Goal: Transaction & Acquisition: Purchase product/service

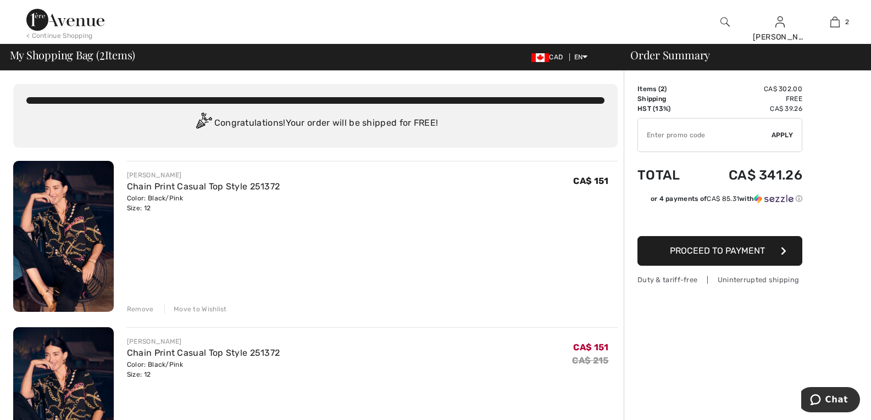
click at [148, 307] on div "Remove" at bounding box center [140, 309] width 27 height 10
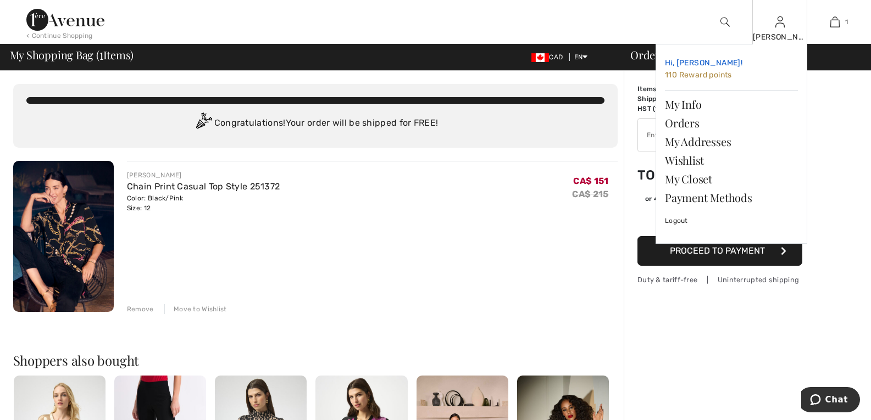
click at [688, 73] on span "110 Reward points" at bounding box center [698, 74] width 67 height 9
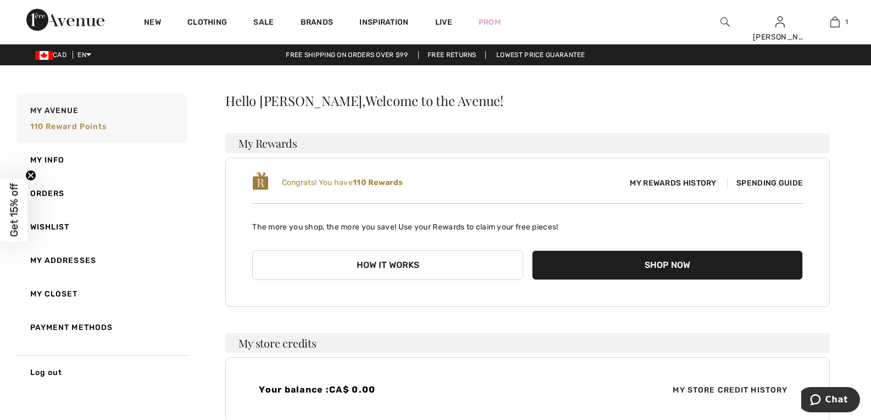
click at [690, 179] on span "My Rewards History" at bounding box center [673, 184] width 104 height 12
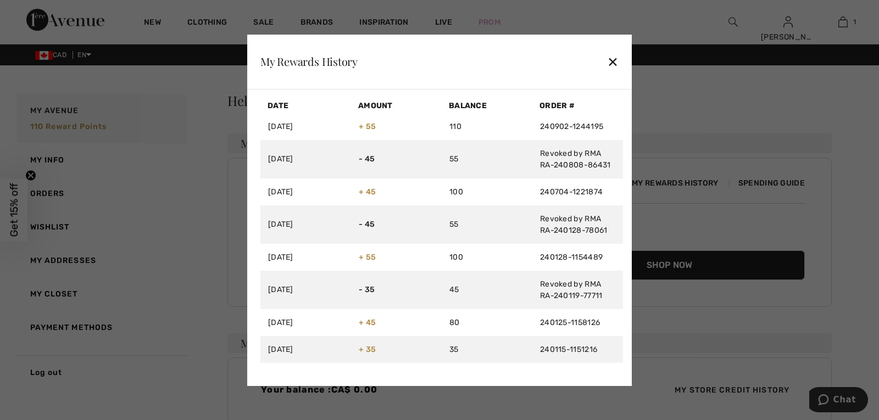
click at [613, 60] on div "✕" at bounding box center [613, 61] width 12 height 23
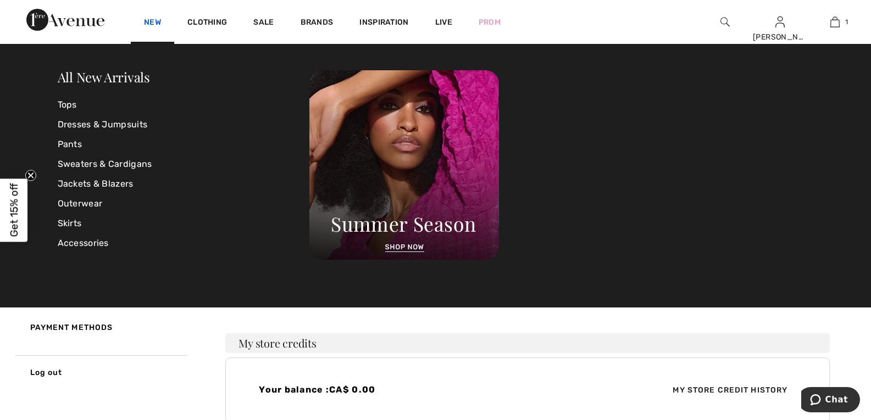
click at [152, 18] on link "New" at bounding box center [152, 24] width 17 height 12
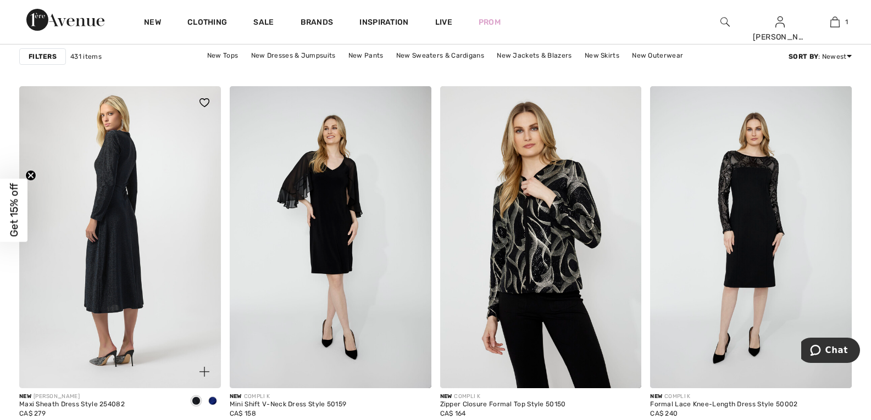
scroll to position [3962, 0]
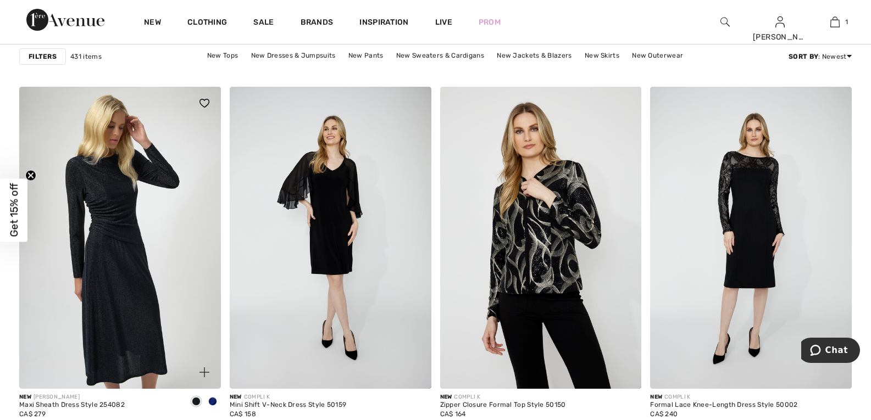
click at [210, 403] on span at bounding box center [212, 401] width 9 height 9
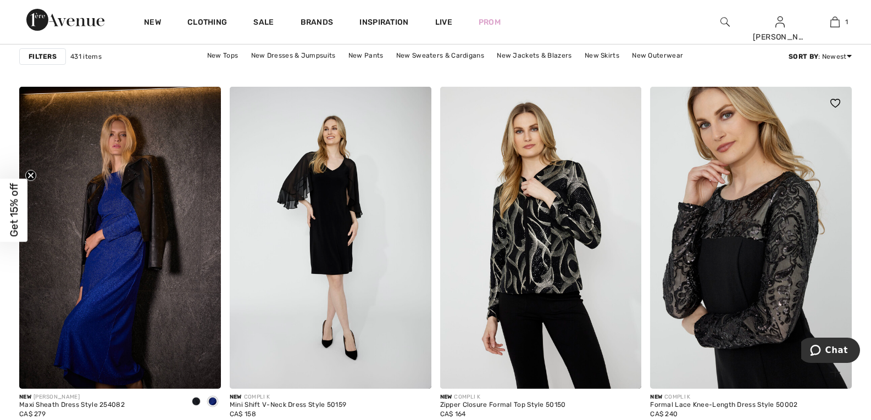
click at [764, 264] on img at bounding box center [751, 238] width 202 height 302
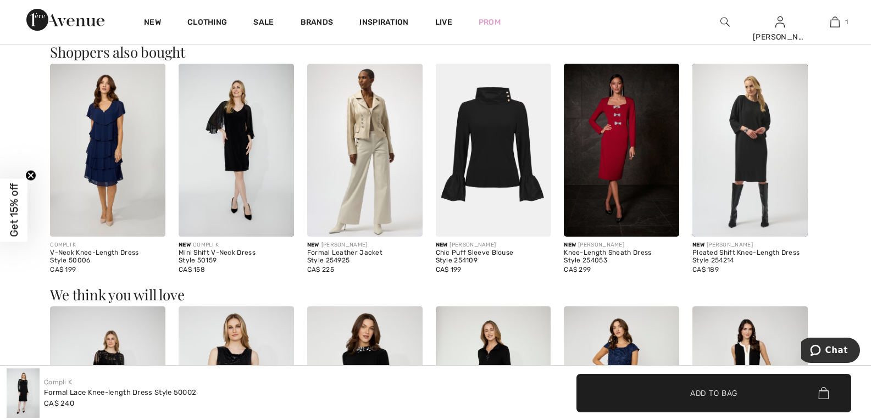
scroll to position [768, 0]
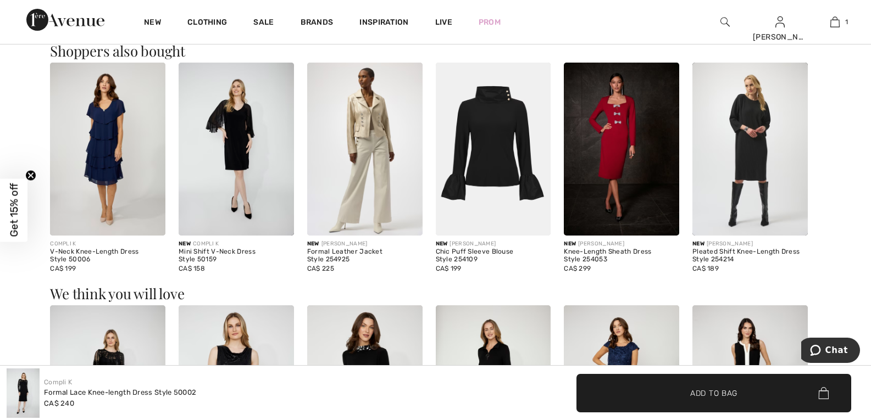
click at [511, 145] on img at bounding box center [493, 149] width 115 height 173
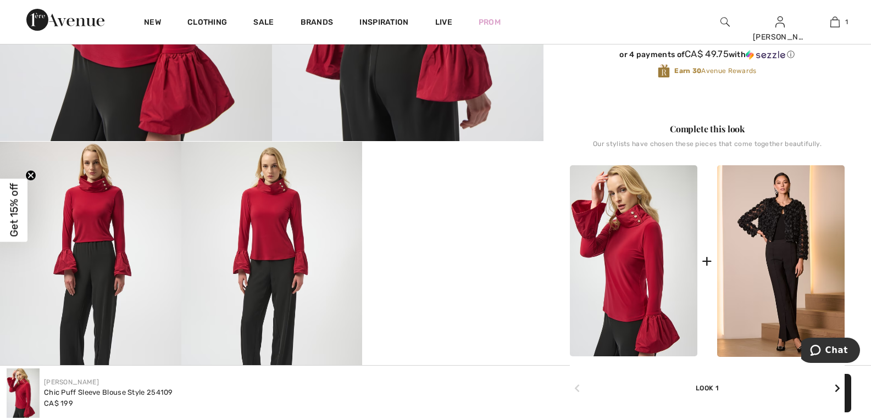
scroll to position [385, 0]
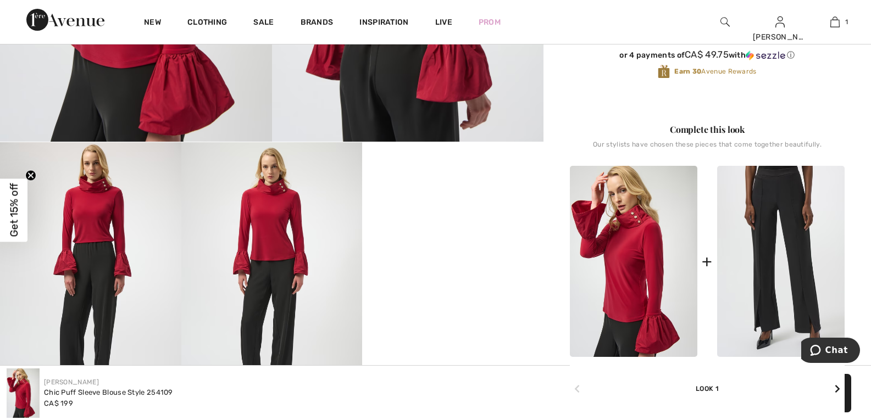
click at [791, 218] on img at bounding box center [780, 262] width 127 height 192
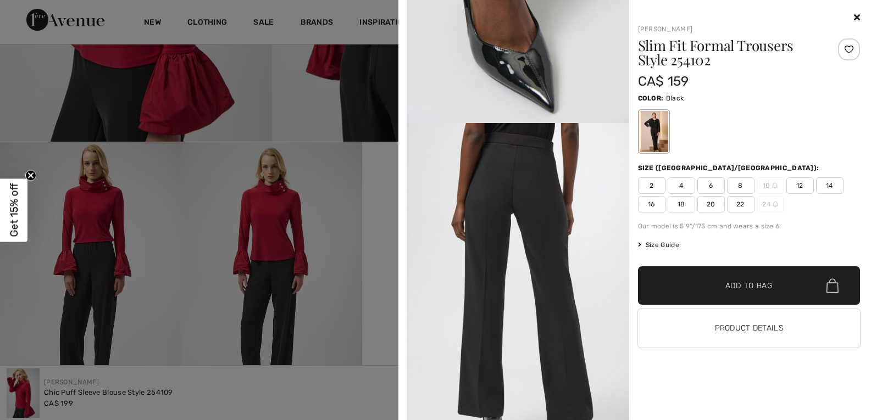
scroll to position [989, 0]
